Goal: Task Accomplishment & Management: Manage account settings

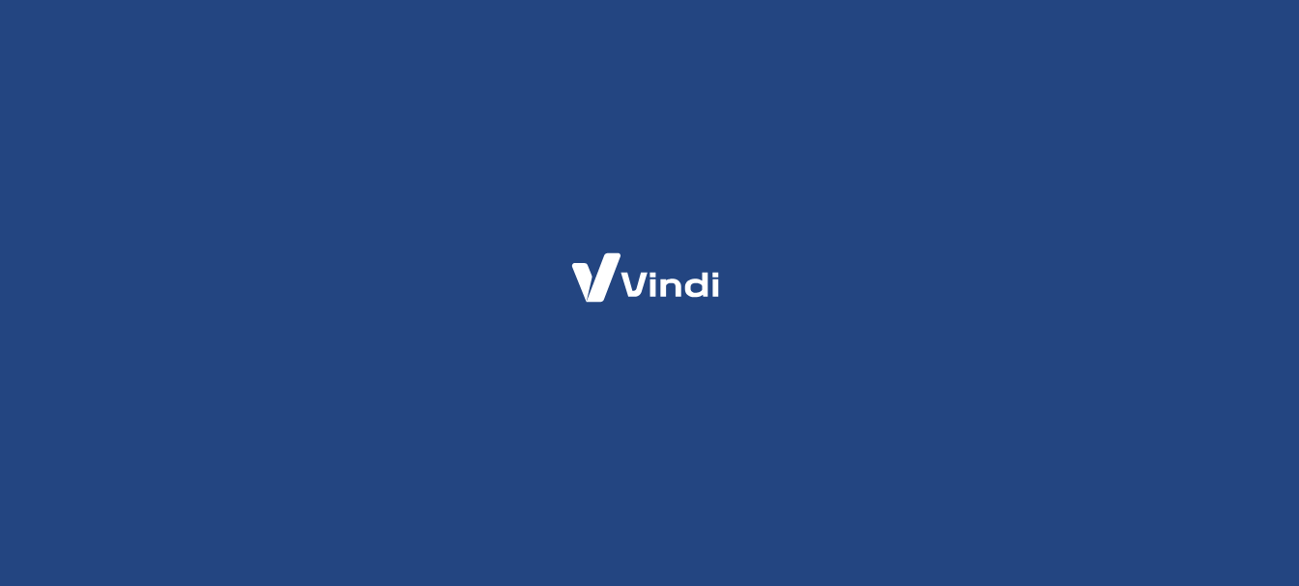
click at [696, 28] on div at bounding box center [649, 293] width 1299 height 586
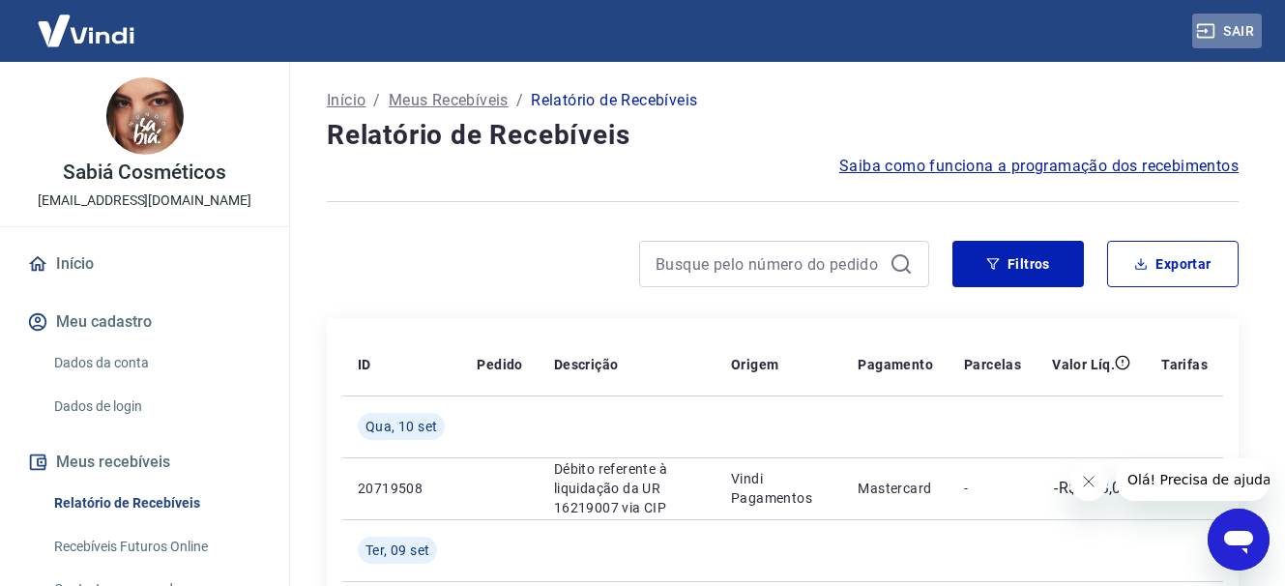
click at [1240, 33] on button "Sair" at bounding box center [1227, 32] width 70 height 36
